Goal: Information Seeking & Learning: Learn about a topic

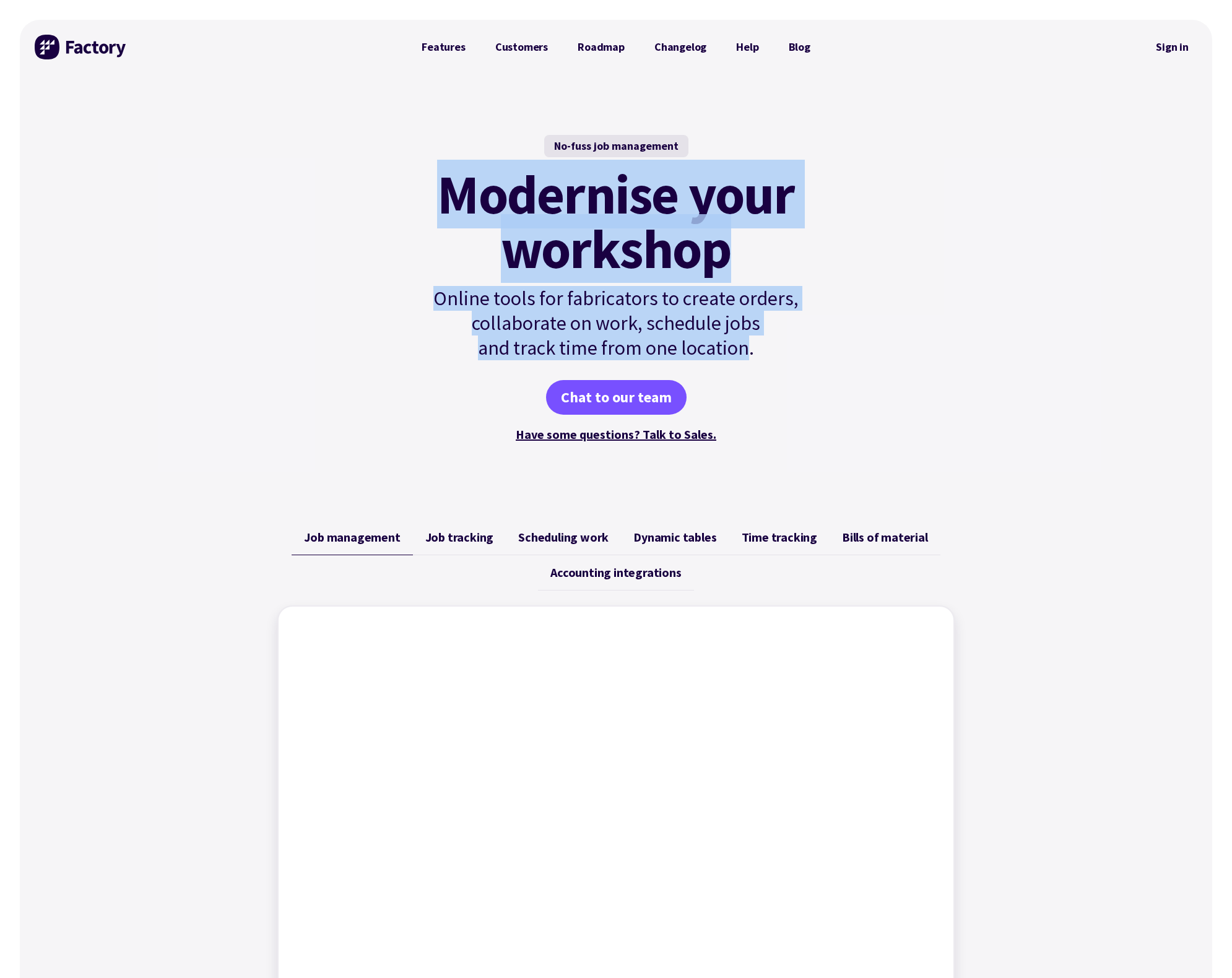
drag, startPoint x: 428, startPoint y: 185, endPoint x: 749, endPoint y: 354, distance: 362.8
click at [749, 355] on div "No-fuss job management Modernise your workshop Online tools for fabricators to …" at bounding box center [616, 289] width 418 height 309
click at [749, 354] on p "Online tools for fabricators to create orders, collaborate on work, schedule jo…" at bounding box center [616, 323] width 418 height 74
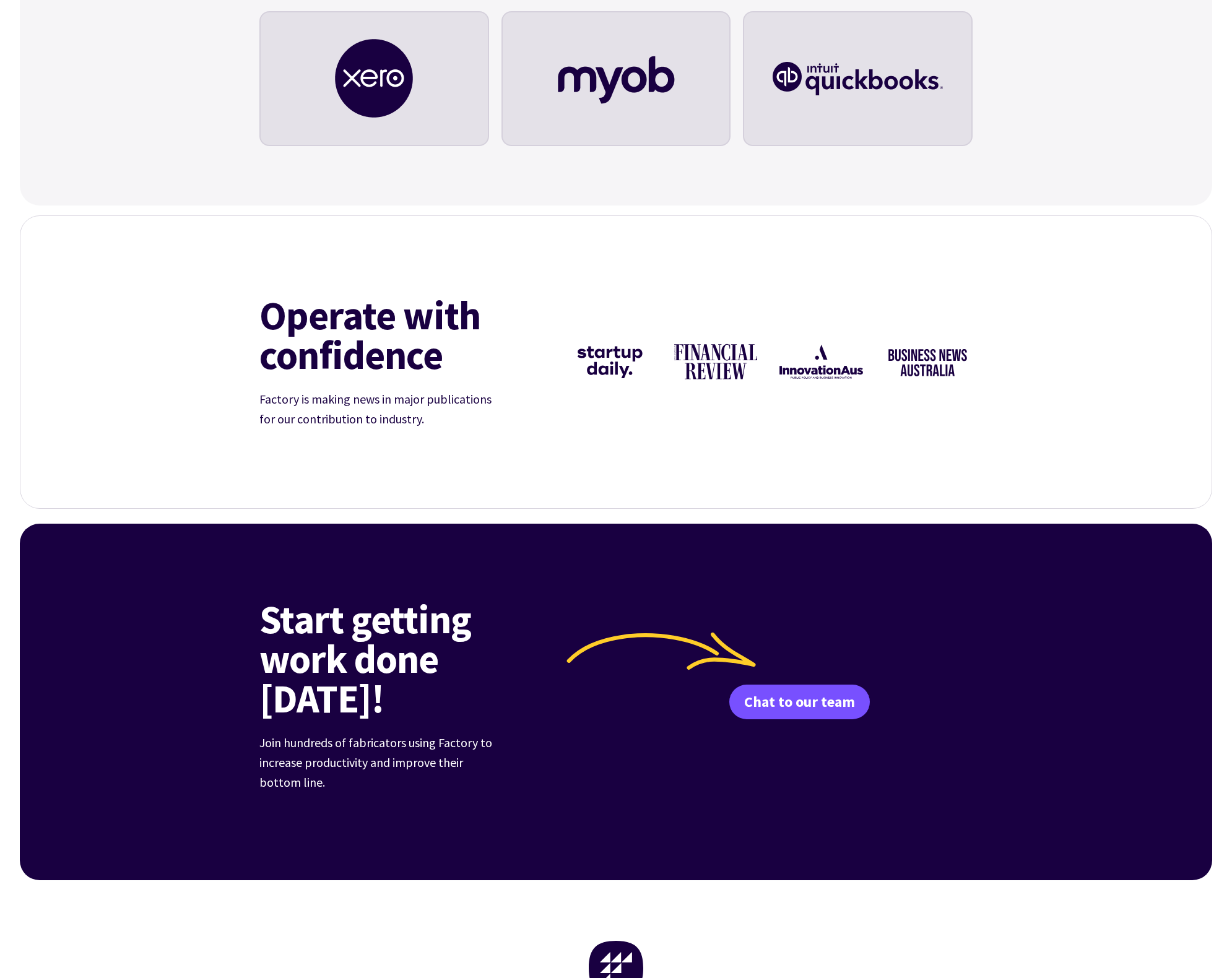
scroll to position [4423, 0]
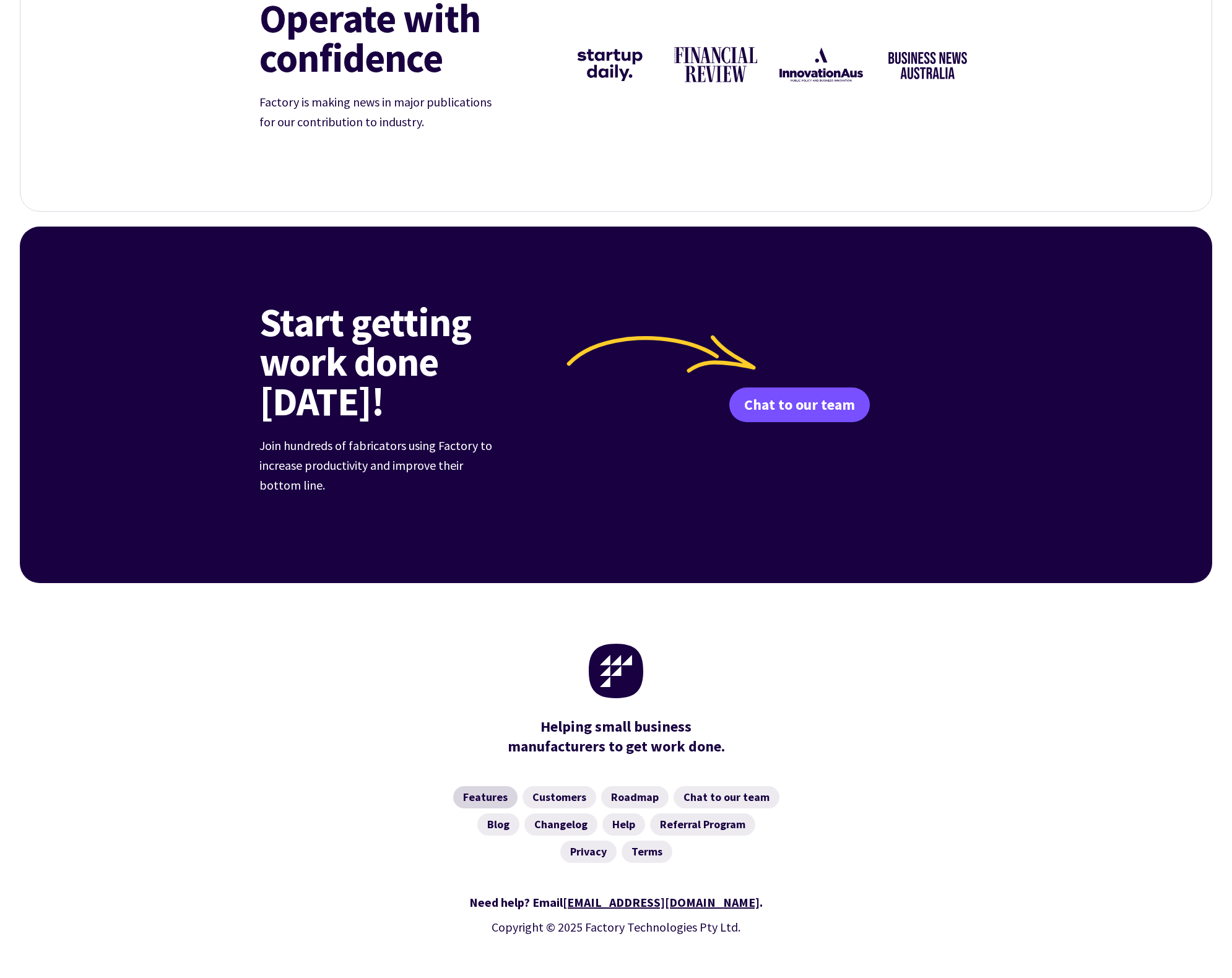
click at [473, 786] on link "Features" at bounding box center [485, 797] width 65 height 23
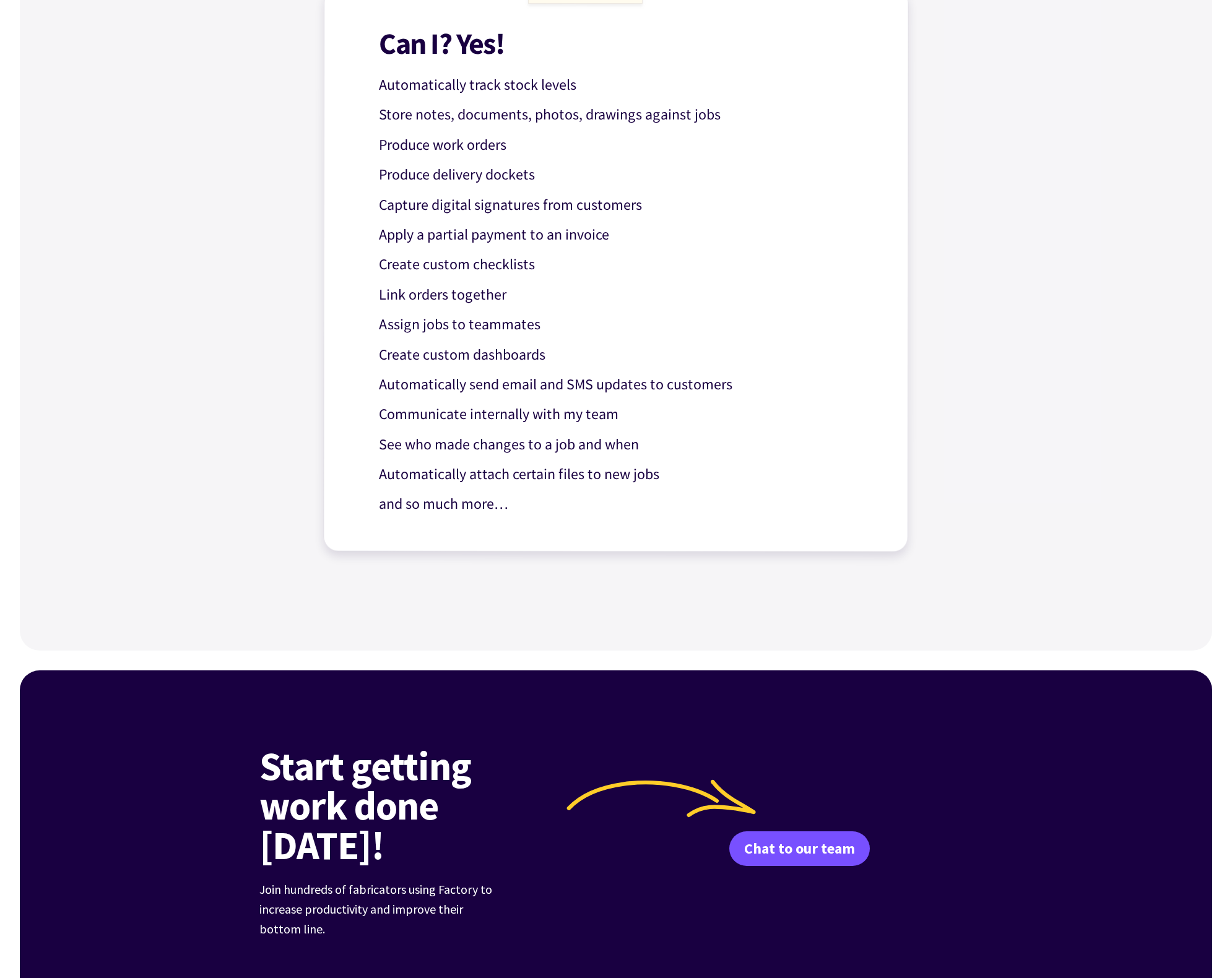
scroll to position [1514, 0]
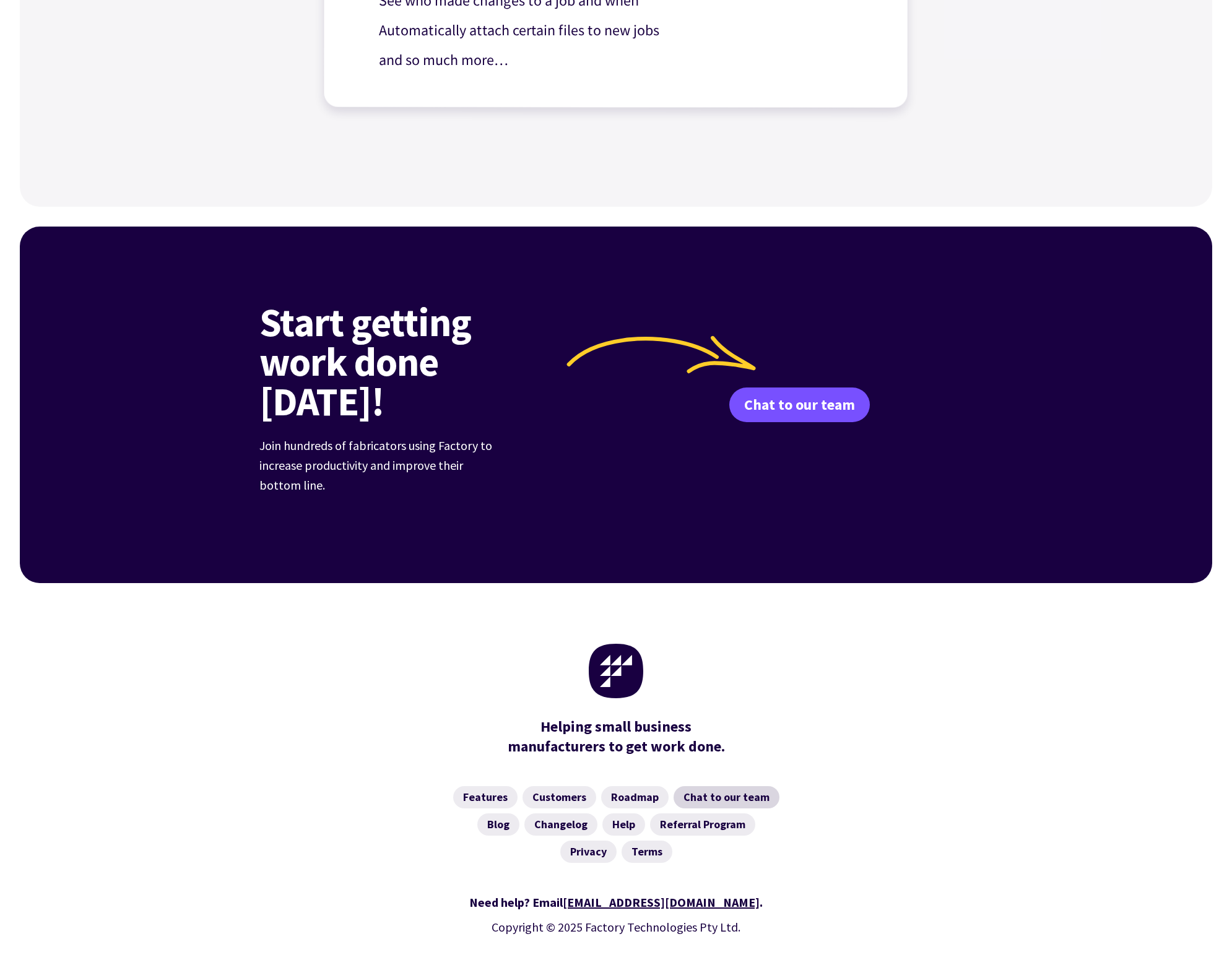
click at [737, 786] on link "Chat to our team" at bounding box center [726, 797] width 106 height 23
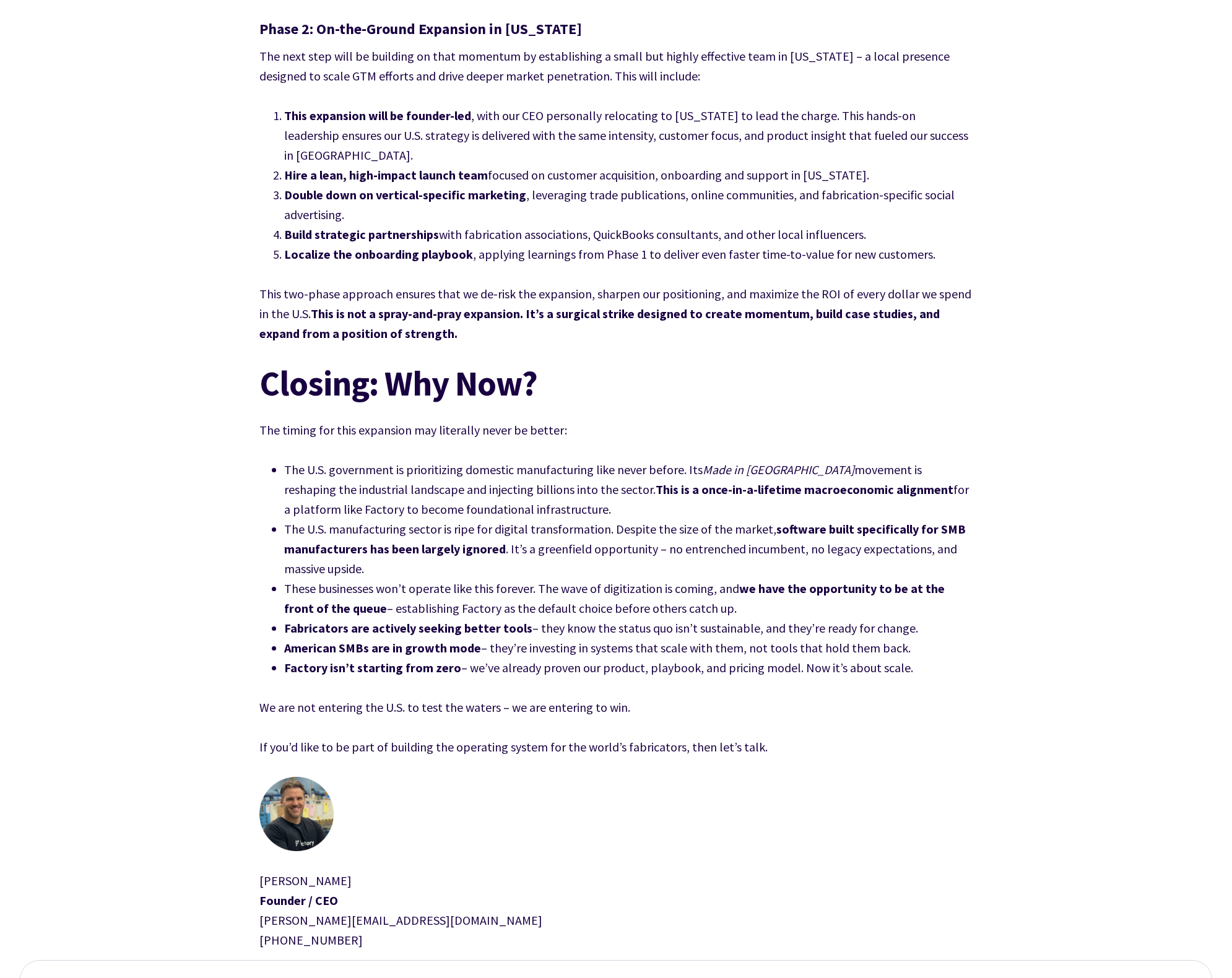
scroll to position [6565, 0]
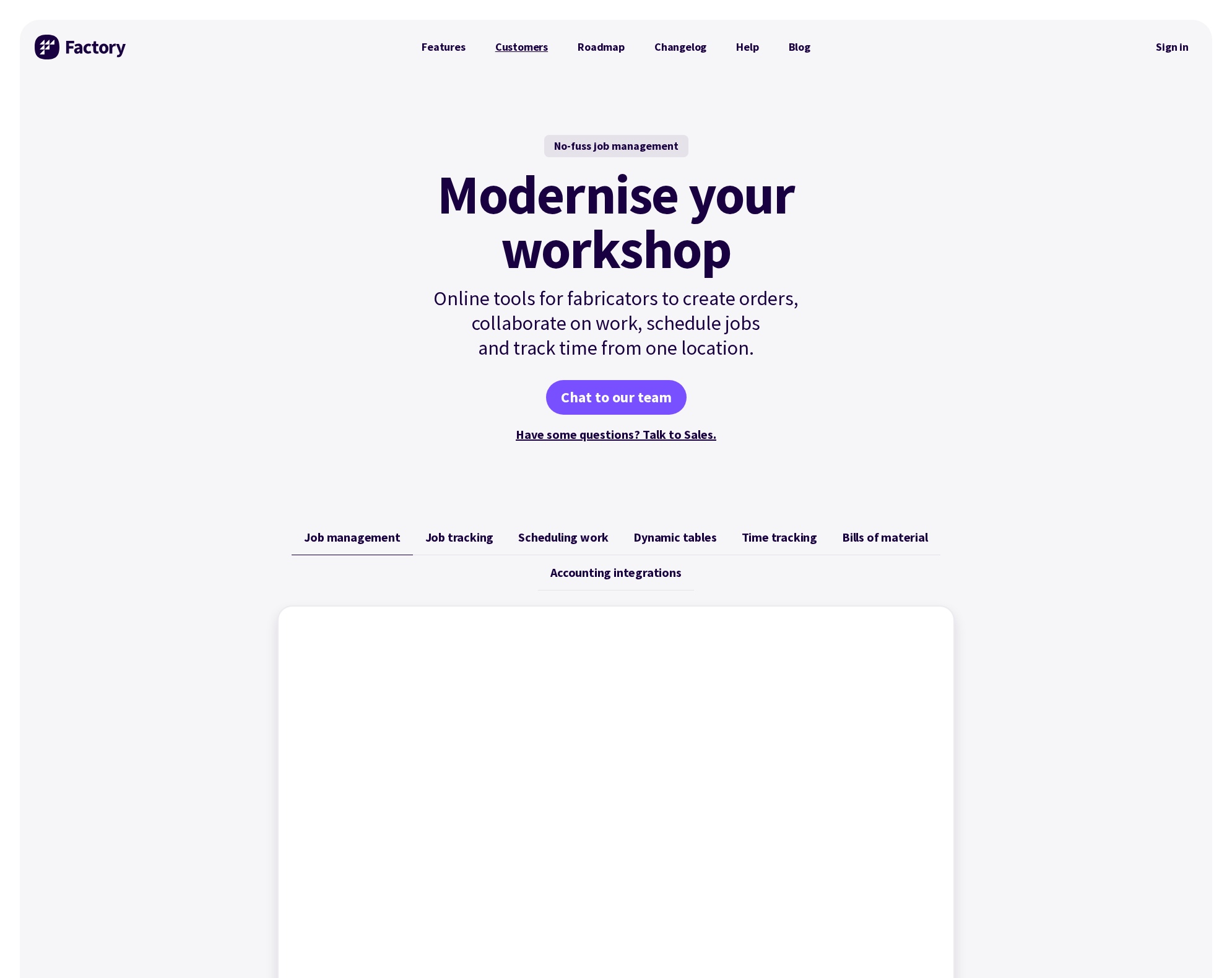
click at [512, 46] on link "Customers" at bounding box center [522, 47] width 83 height 25
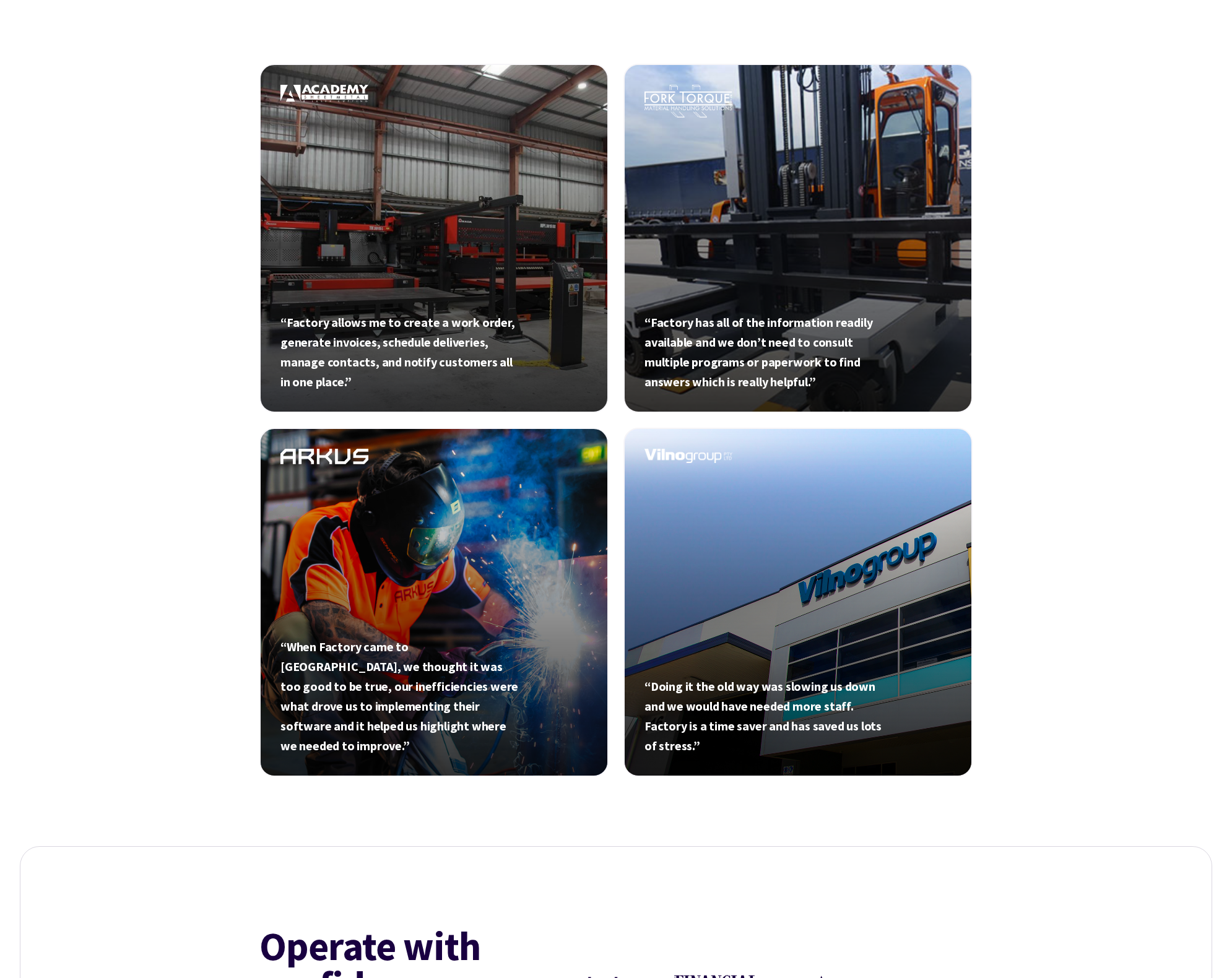
scroll to position [509, 0]
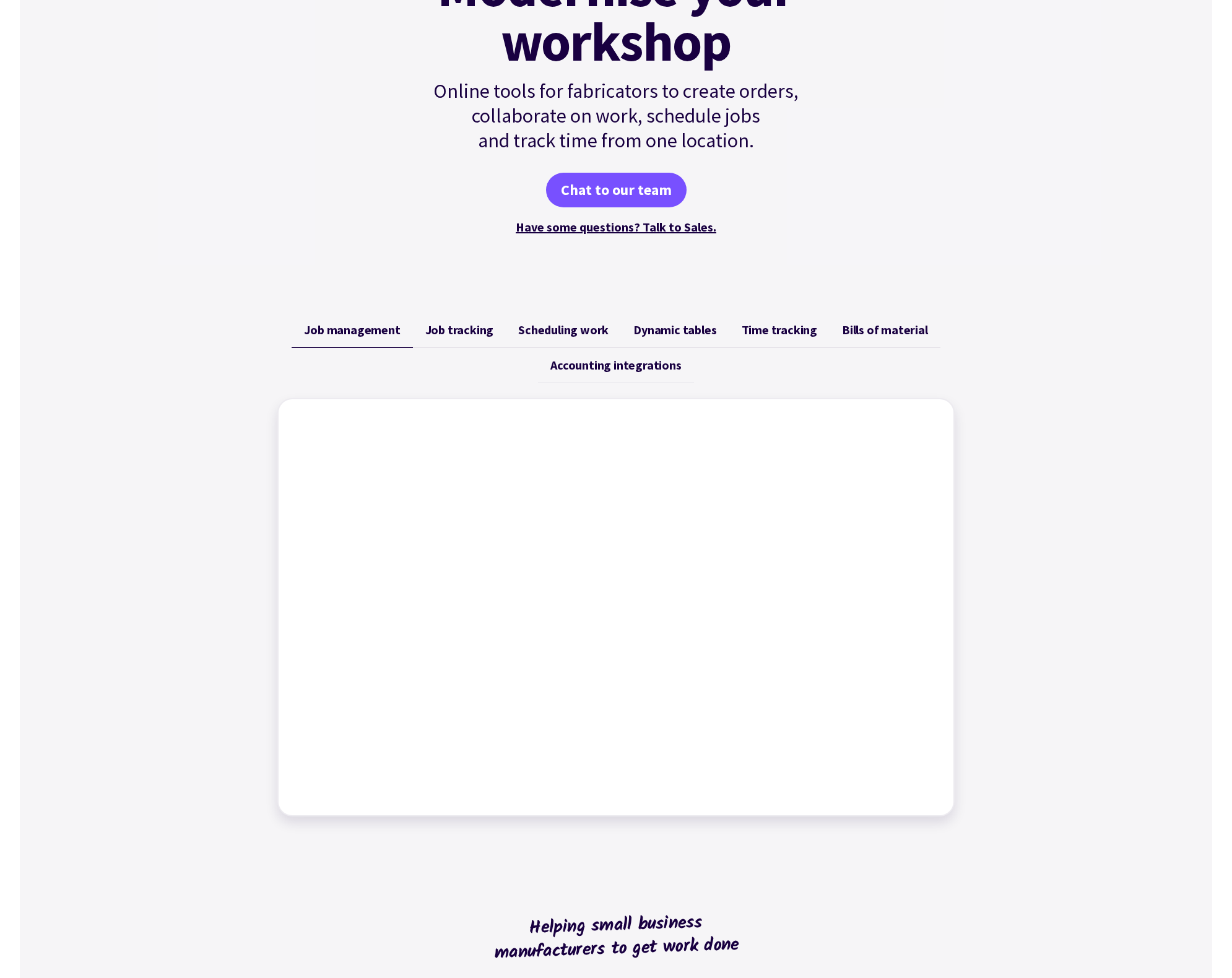
scroll to position [359, 0]
